Goal: Task Accomplishment & Management: Complete application form

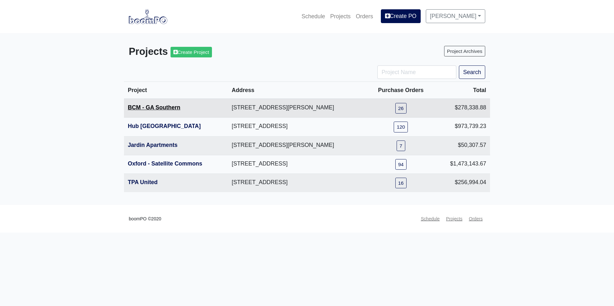
click at [163, 110] on link "BCM - GA Southern" at bounding box center [154, 107] width 53 height 6
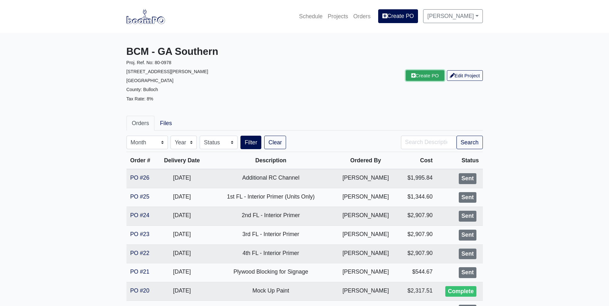
click at [422, 77] on link "Create PO" at bounding box center [425, 75] width 39 height 11
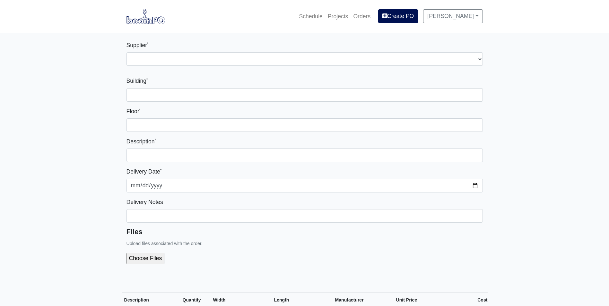
select select
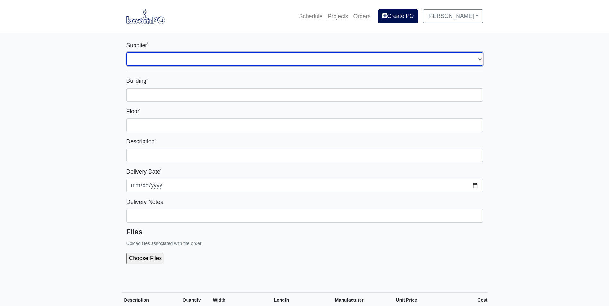
click at [257, 53] on select "Select one... Capitol Materials Coastal - [GEOGRAPHIC_DATA], [GEOGRAPHIC_DATA] …" at bounding box center [304, 58] width 356 height 13
select select "873"
click at [126, 52] on select "Select one... Capitol Materials Coastal - Statesboro, GA Sherwin-Williams - Sta…" at bounding box center [304, 58] width 356 height 13
select select
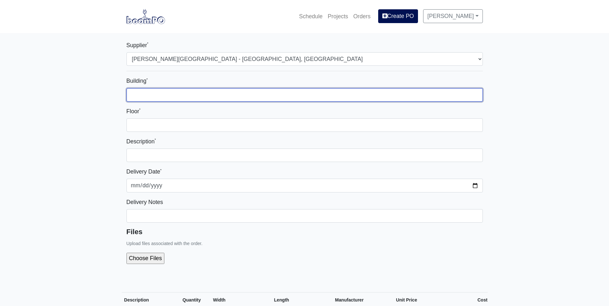
click at [250, 94] on input "Building *" at bounding box center [304, 94] width 356 height 13
type input "1"
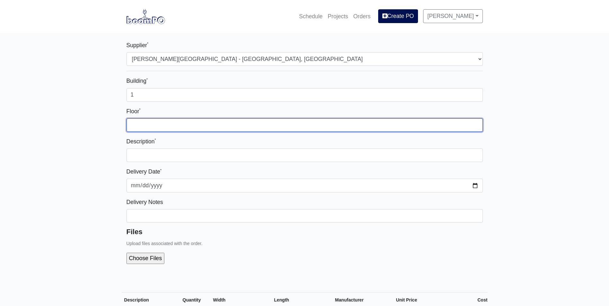
click at [287, 128] on input "Floor *" at bounding box center [304, 124] width 356 height 13
type input "1"
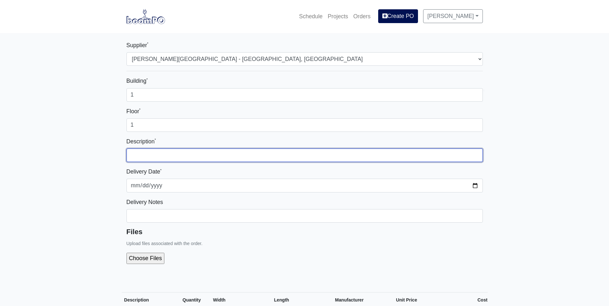
click at [293, 153] on input "text" at bounding box center [304, 155] width 356 height 13
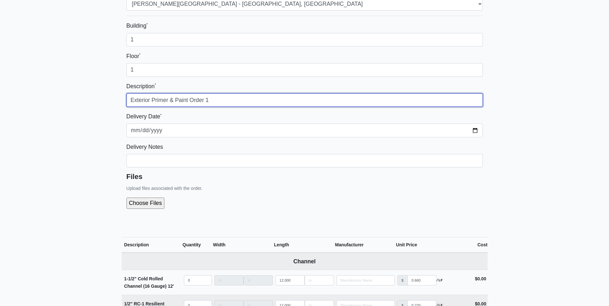
scroll to position [161, 0]
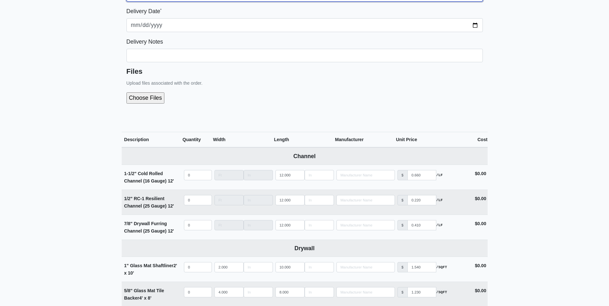
type input "Exterior Primer & Paint Order 1"
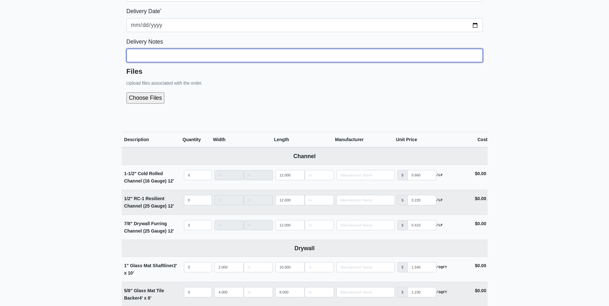
click at [181, 56] on input "Building *" at bounding box center [304, 55] width 356 height 13
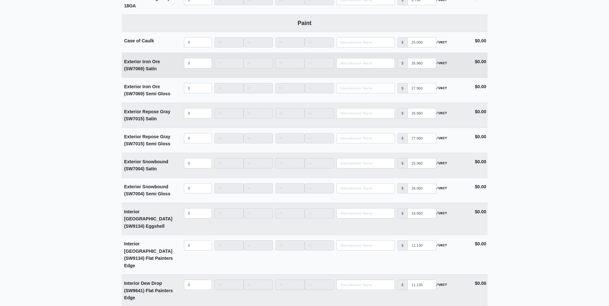
scroll to position [1252, 0]
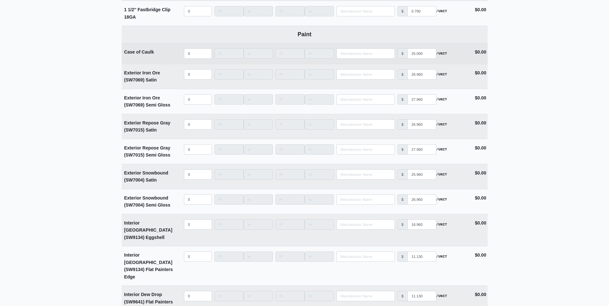
type input "Call Leo: 678-898-3531. He needs this asap"
select select
click at [198, 57] on input "quantity" at bounding box center [198, 53] width 28 height 10
type input "5"
select select
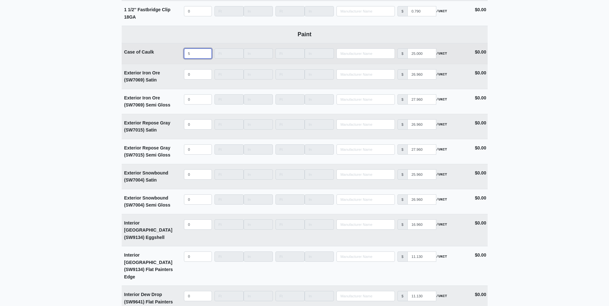
type input "50"
select select
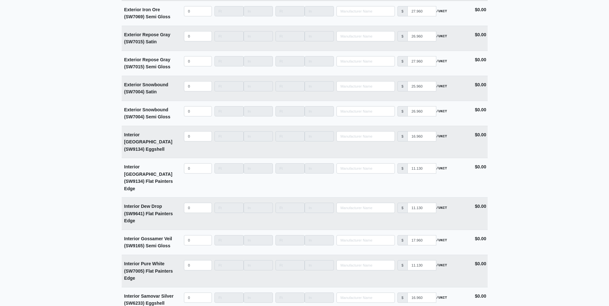
scroll to position [1509, 0]
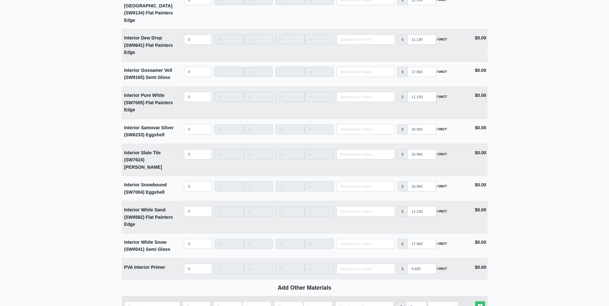
type input "50"
click at [154, 302] on input "quantity" at bounding box center [152, 307] width 56 height 10
type input "P"
select select
type input "Pu"
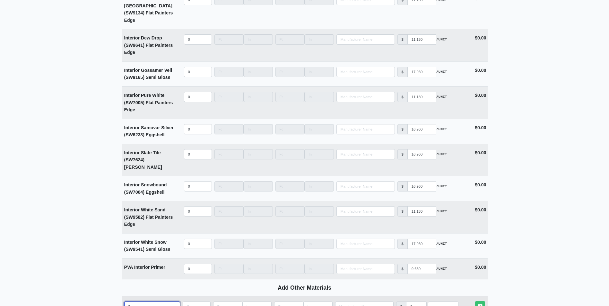
select select
type input "Put"
select select
type input "Putt"
select select
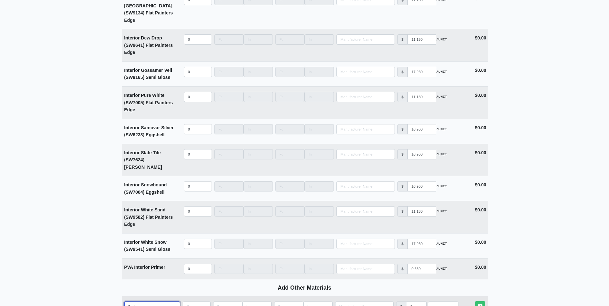
type input "Putty"
select select
type input "Putt"
select select
type input "Put"
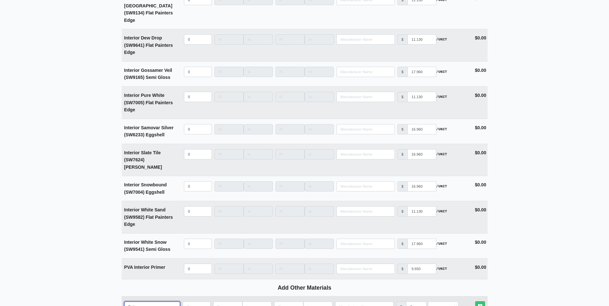
select select
type input "Pu"
select select
type input "P"
select select
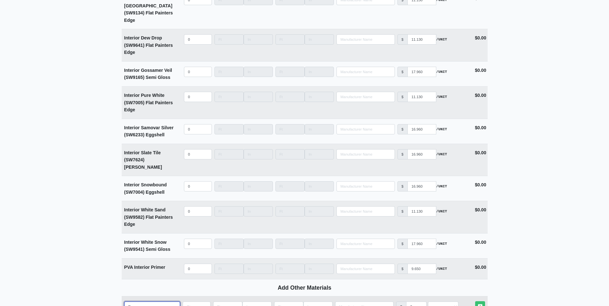
select select
type input "C"
select select
type input "Ca"
select select
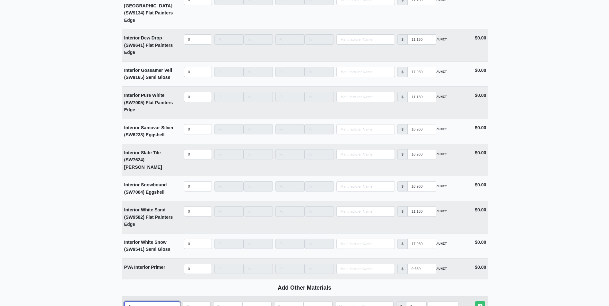
type input "Can"
select select
type input "Can"
select select
type input "Can o"
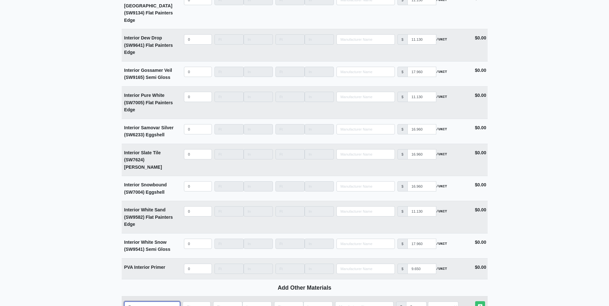
select select
type input "Can of"
select select
type input "Can of"
select select
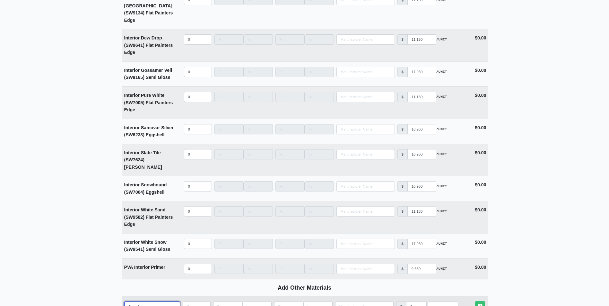
type input "Can of P"
select select
type input "Can of Pu"
select select
type input "Can of Put"
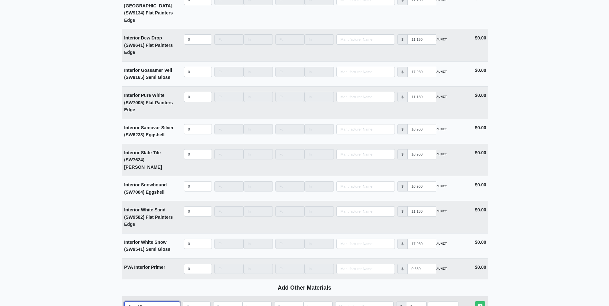
select select
type input "Can of Putt"
select select
type input "Can of Putty"
select select
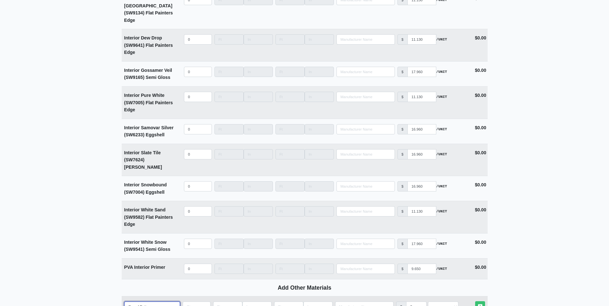
type input "Can of Putty"
type input "5"
select select
type input "5"
type input "2"
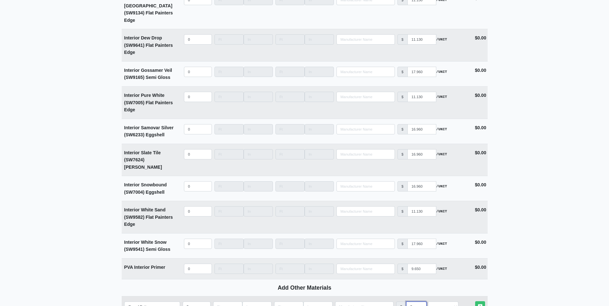
select select
type input "25"
select select
type input "25"
select select "2"
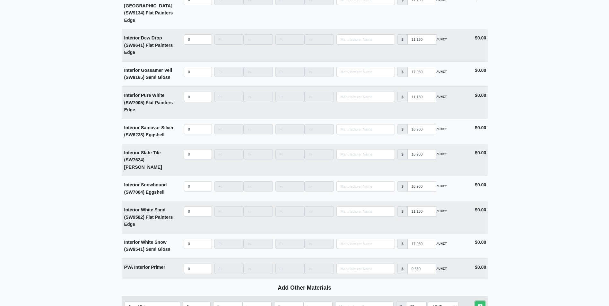
click at [475, 301] on link "Other Materials" at bounding box center [480, 306] width 10 height 11
select select
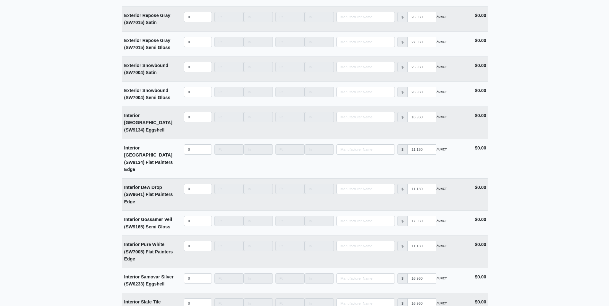
scroll to position [1386, 0]
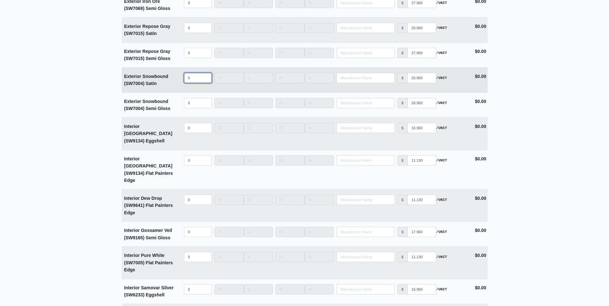
select select
click at [195, 80] on input "quantity" at bounding box center [198, 78] width 28 height 10
type input "0"
click at [196, 80] on input "quantity" at bounding box center [198, 78] width 28 height 10
type input "0"
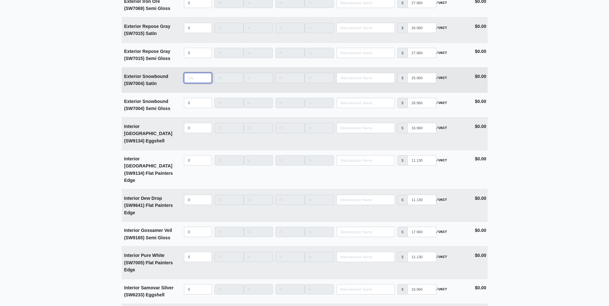
click at [196, 79] on input "quantity" at bounding box center [198, 78] width 28 height 10
type input "1"
select select
type input "10"
select select
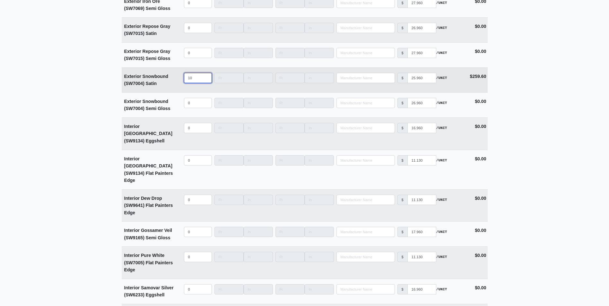
type input "100"
select select
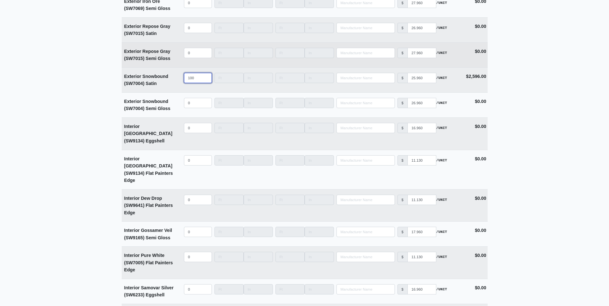
type input "100"
select select
click at [187, 55] on input "quantity" at bounding box center [198, 53] width 28 height 10
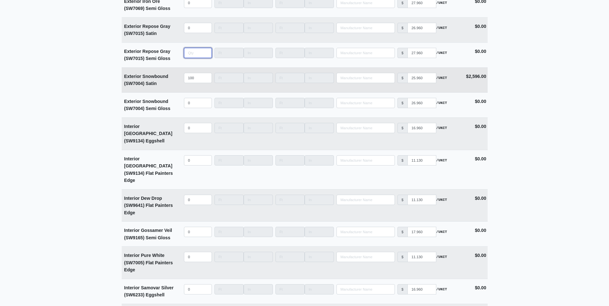
scroll to position [1354, 0]
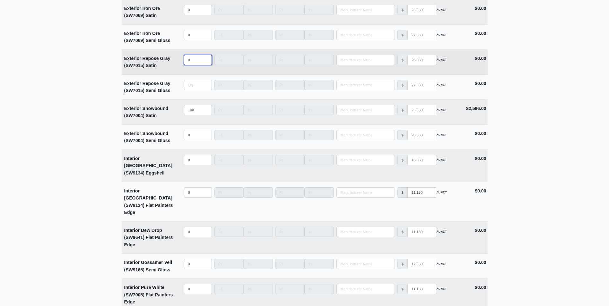
type input "0"
select select
click at [191, 62] on input "quantity" at bounding box center [198, 60] width 28 height 10
type input "1"
select select
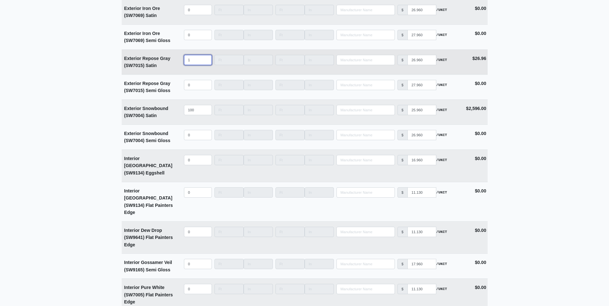
type input "10"
select select
type input "100"
select select
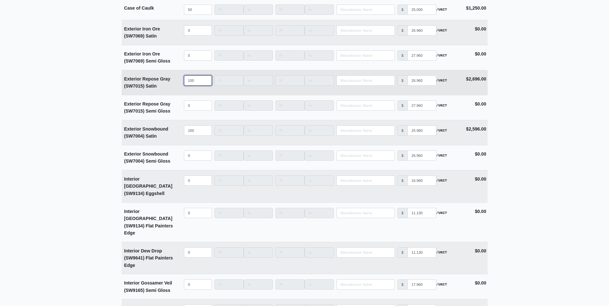
scroll to position [1322, 0]
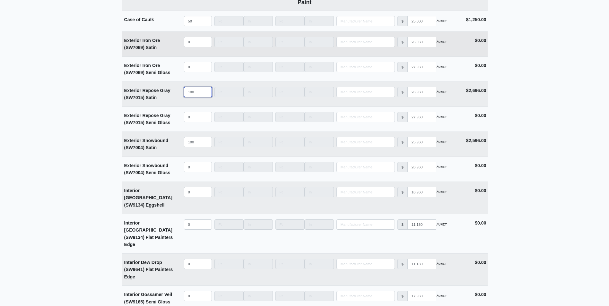
type input "100"
select select
click at [194, 46] on input "quantity" at bounding box center [198, 42] width 28 height 10
type input "5"
select select
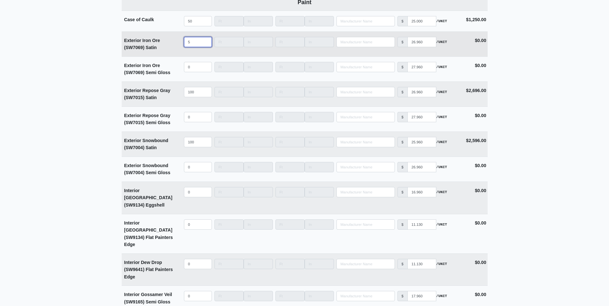
type input "50"
select select
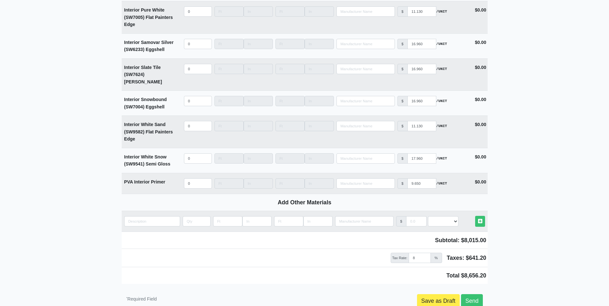
scroll to position [1643, 0]
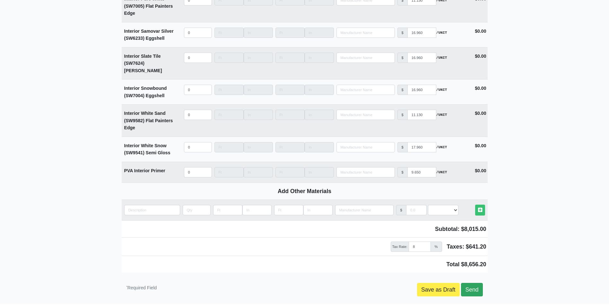
type input "50"
click at [473, 283] on link "Send" at bounding box center [472, 289] width 22 height 13
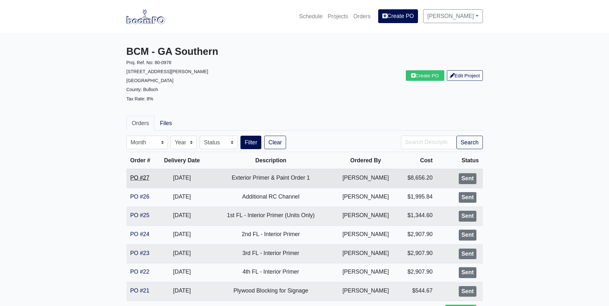
click at [137, 176] on link "PO #27" at bounding box center [139, 178] width 19 height 6
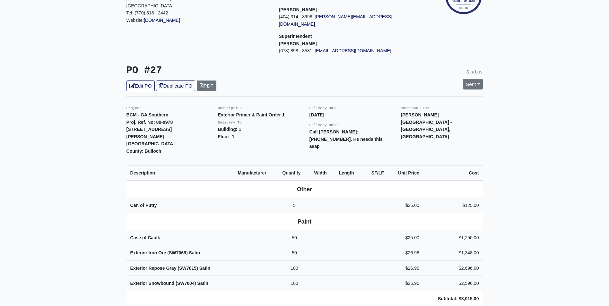
scroll to position [96, 0]
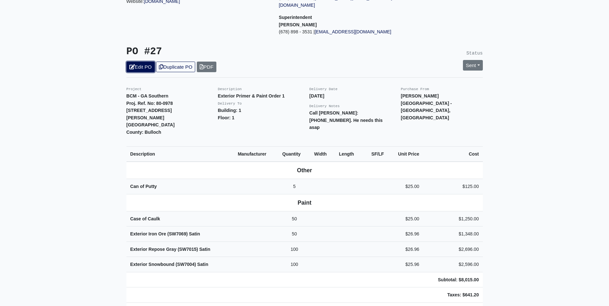
click at [142, 63] on link "Edit PO" at bounding box center [140, 67] width 28 height 11
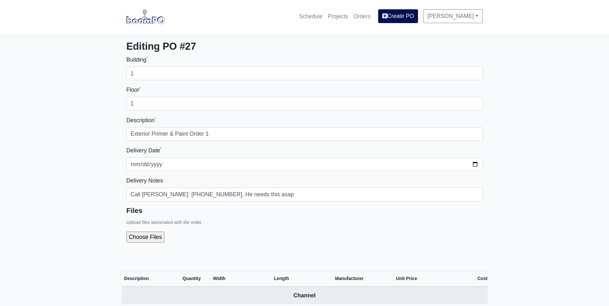
select select
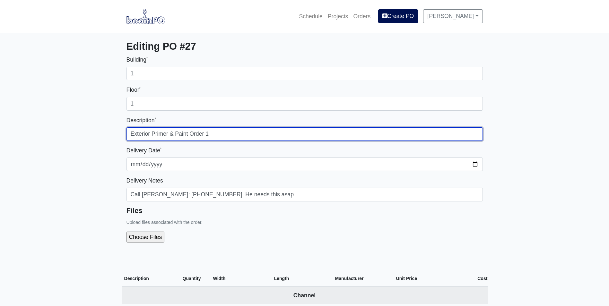
drag, startPoint x: 188, startPoint y: 133, endPoint x: 152, endPoint y: 135, distance: 37.0
click at [152, 135] on input "Exterior Primer & Paint Order 1" at bounding box center [304, 133] width 356 height 13
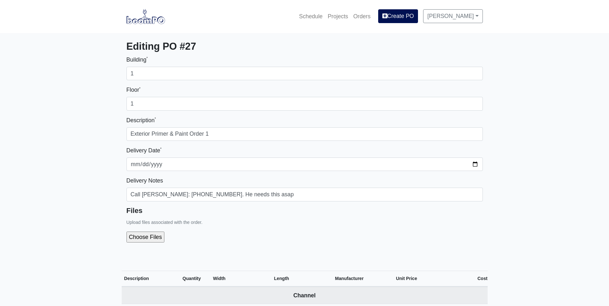
click at [149, 22] on img at bounding box center [145, 16] width 39 height 15
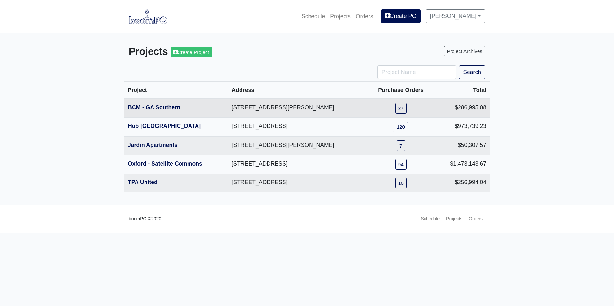
click at [137, 104] on th "BCM - GA Southern" at bounding box center [176, 108] width 104 height 19
click at [135, 107] on link "BCM - GA Southern" at bounding box center [154, 107] width 53 height 6
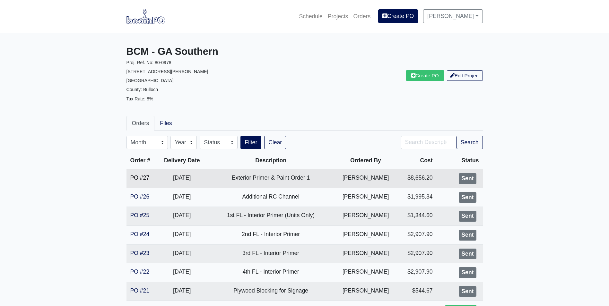
click at [141, 179] on link "PO #27" at bounding box center [139, 178] width 19 height 6
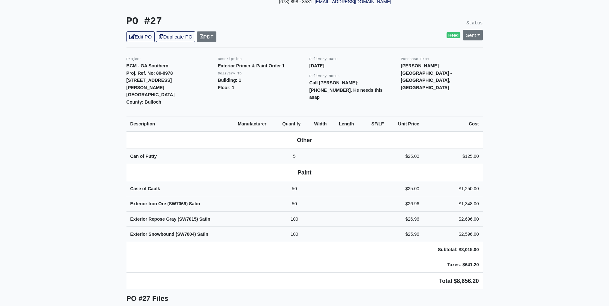
scroll to position [128, 0]
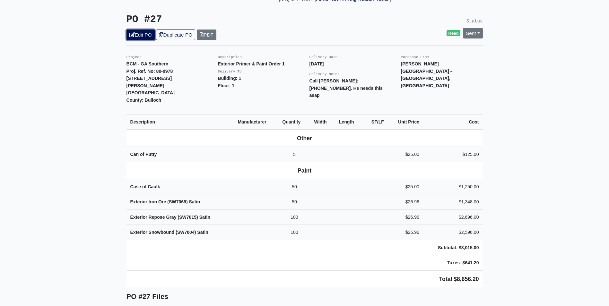
click at [144, 30] on link "Edit PO" at bounding box center [140, 35] width 28 height 11
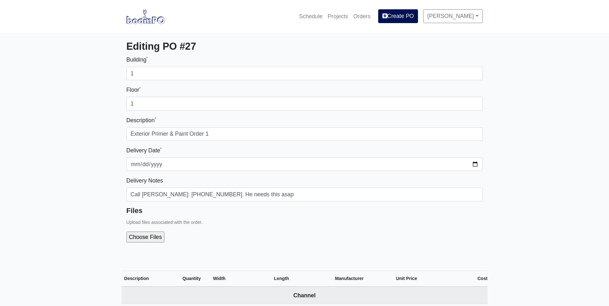
select select
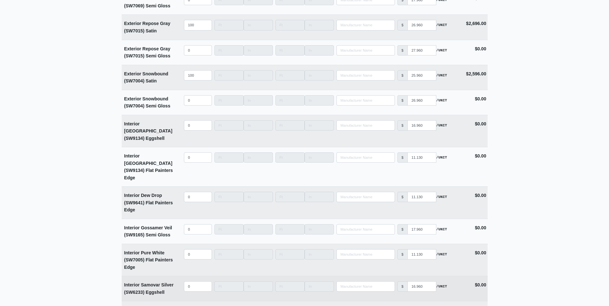
scroll to position [1316, 0]
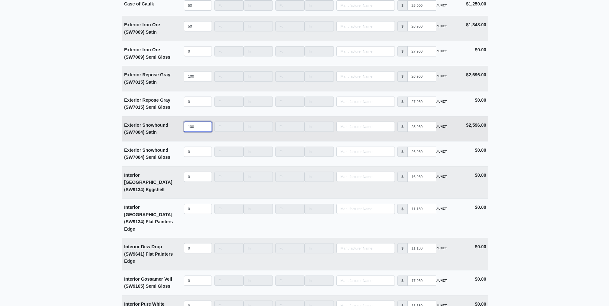
drag, startPoint x: 196, startPoint y: 128, endPoint x: 179, endPoint y: 132, distance: 18.0
click at [179, 132] on tr "Exterior Snowbound (SW7004) Satin Qty 100 Width Length Manufacturer No Results …" at bounding box center [305, 128] width 366 height 25
drag, startPoint x: 196, startPoint y: 80, endPoint x: 170, endPoint y: 84, distance: 26.3
click at [170, 84] on tr "Exterior Repose Gray (SW7015) Satin Qty 100 Width Length Manufacturer No Result…" at bounding box center [305, 78] width 366 height 25
type input "5"
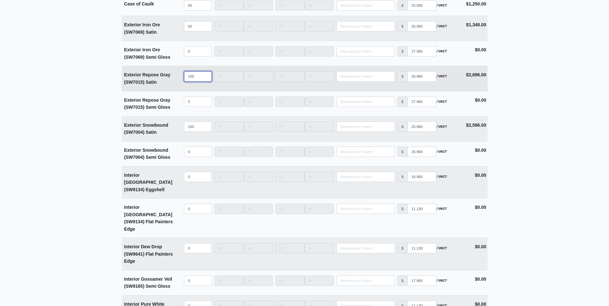
select select
type input "50"
select select
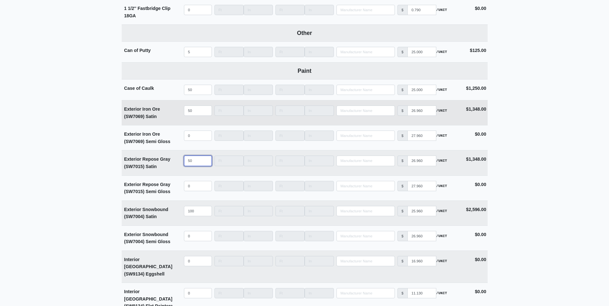
scroll to position [1220, 0]
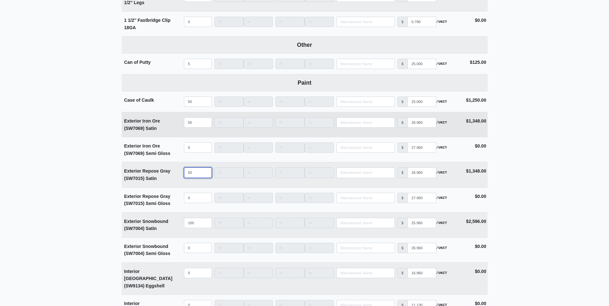
type input "50"
drag, startPoint x: 188, startPoint y: 126, endPoint x: 179, endPoint y: 129, distance: 9.5
click at [179, 128] on tr "Exterior Iron Ore (SW7069) Satin Qty 50 Width Length Manufacturer No Results Pr…" at bounding box center [305, 124] width 366 height 25
type input "3"
select select
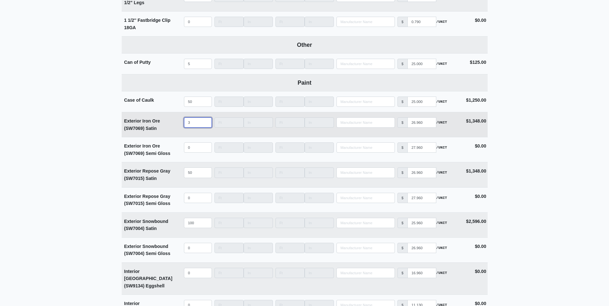
type input "30"
select select
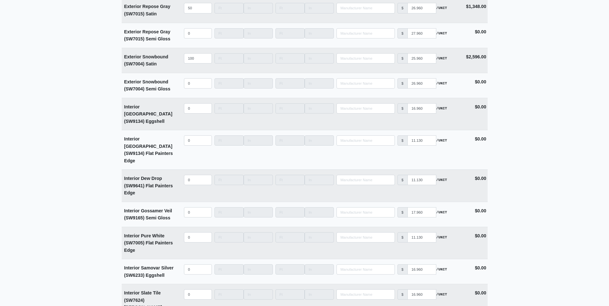
scroll to position [1622, 0]
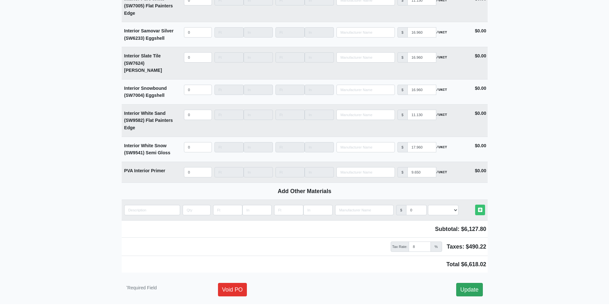
type input "30"
click at [463, 283] on link "Update" at bounding box center [469, 289] width 27 height 13
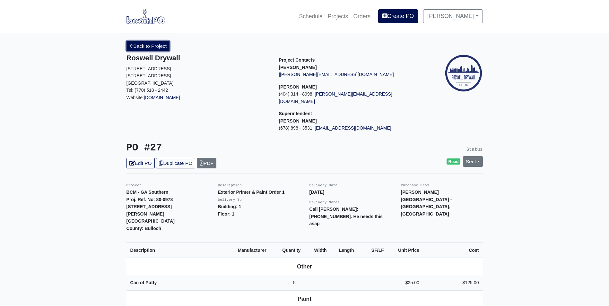
click at [162, 49] on link "Back to Project" at bounding box center [147, 46] width 43 height 11
